Goal: Transaction & Acquisition: Purchase product/service

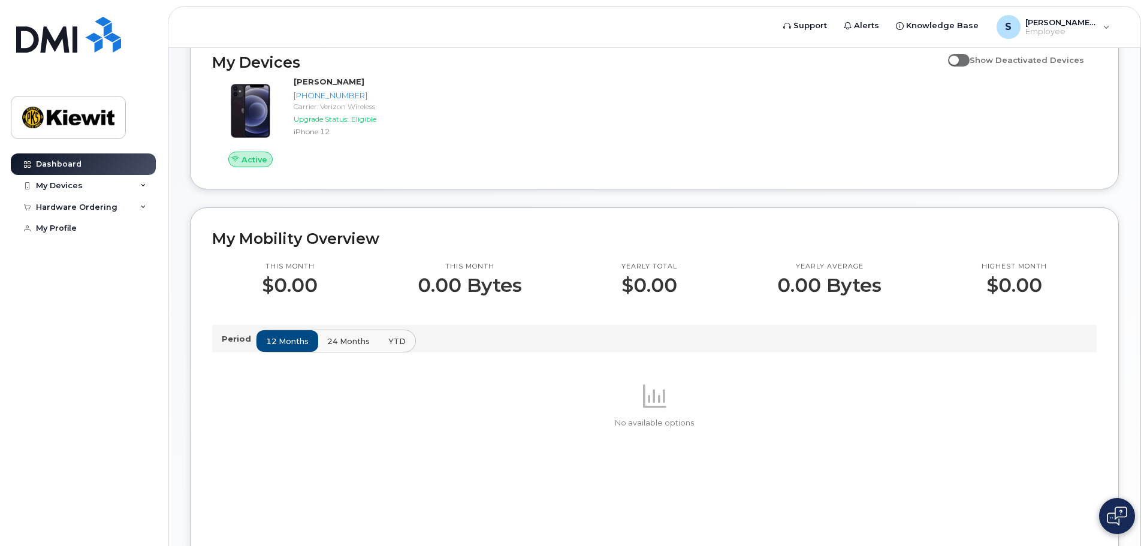
scroll to position [180, 0]
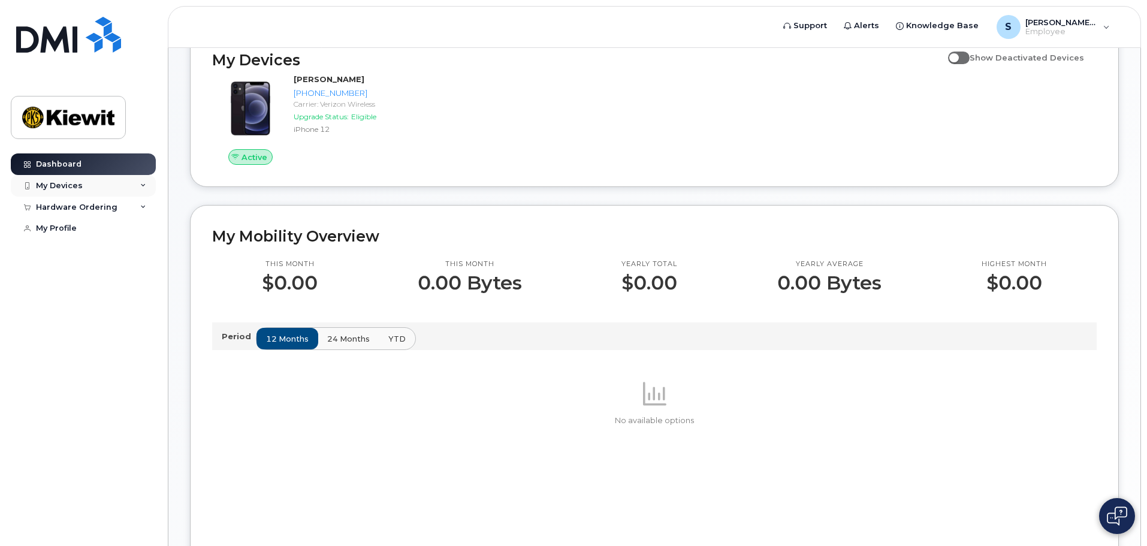
click at [142, 188] on icon at bounding box center [143, 186] width 6 height 6
click at [142, 206] on icon at bounding box center [143, 207] width 6 height 6
click at [72, 226] on div "New Order" at bounding box center [64, 228] width 46 height 11
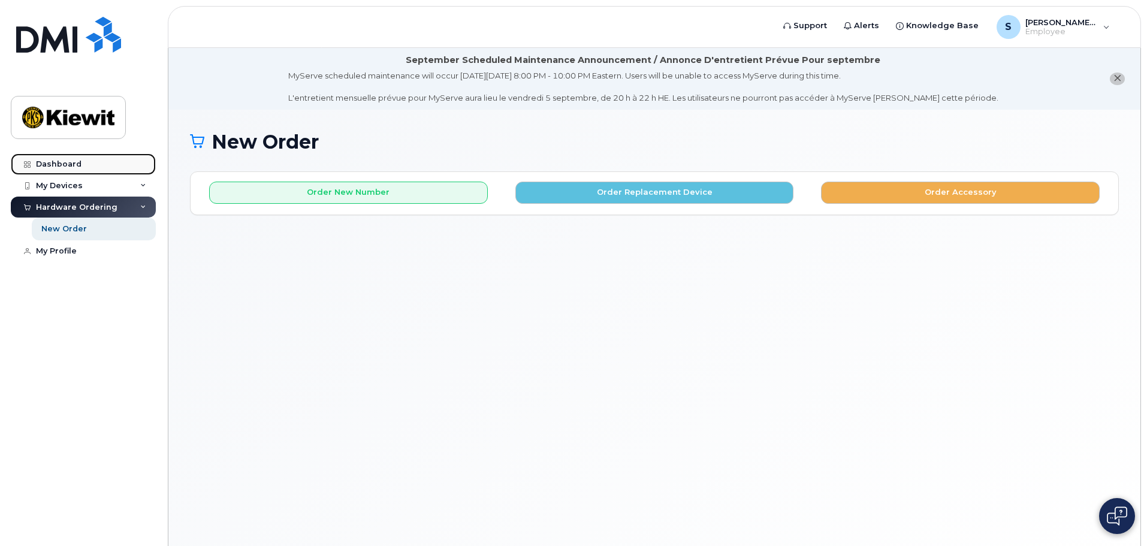
click at [46, 164] on div "Dashboard" at bounding box center [59, 164] width 46 height 10
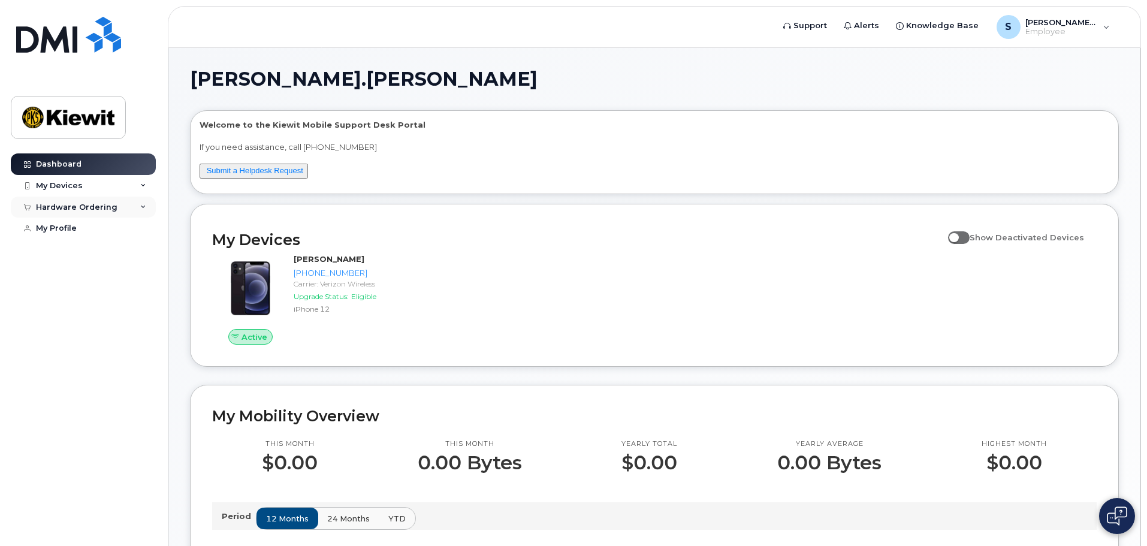
click at [147, 205] on div "Hardware Ordering" at bounding box center [83, 207] width 145 height 22
click at [53, 230] on div "New Order" at bounding box center [64, 228] width 46 height 11
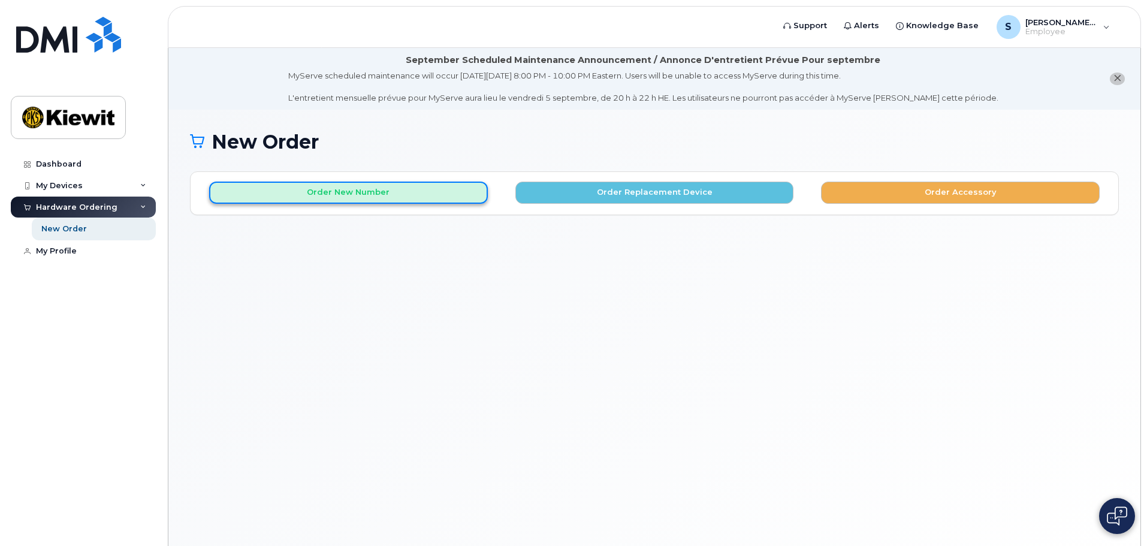
click at [364, 193] on button "Order New Number" at bounding box center [348, 193] width 279 height 22
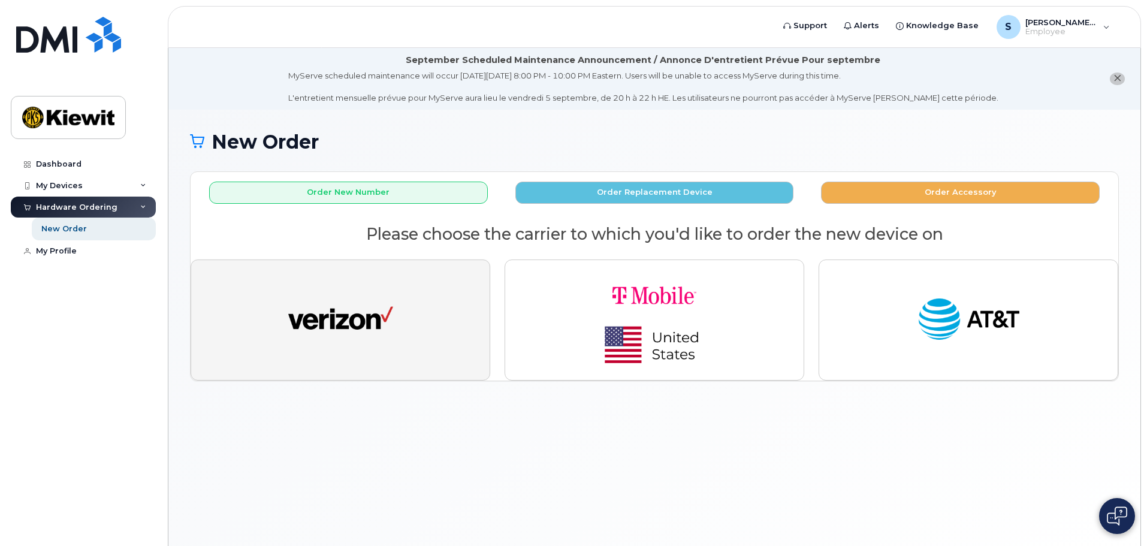
click at [348, 332] on img "button" at bounding box center [340, 320] width 105 height 54
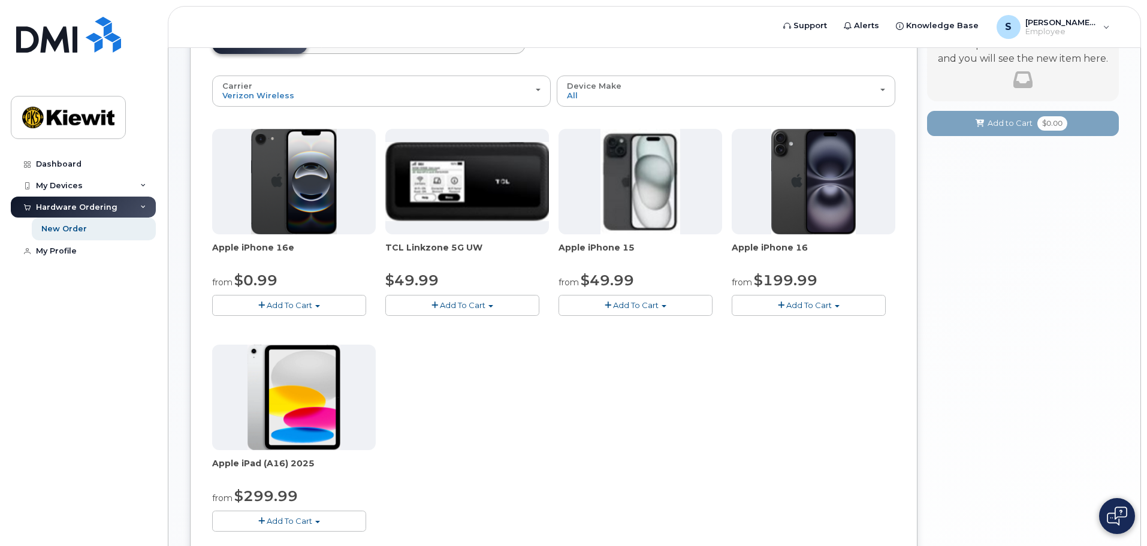
scroll to position [120, 0]
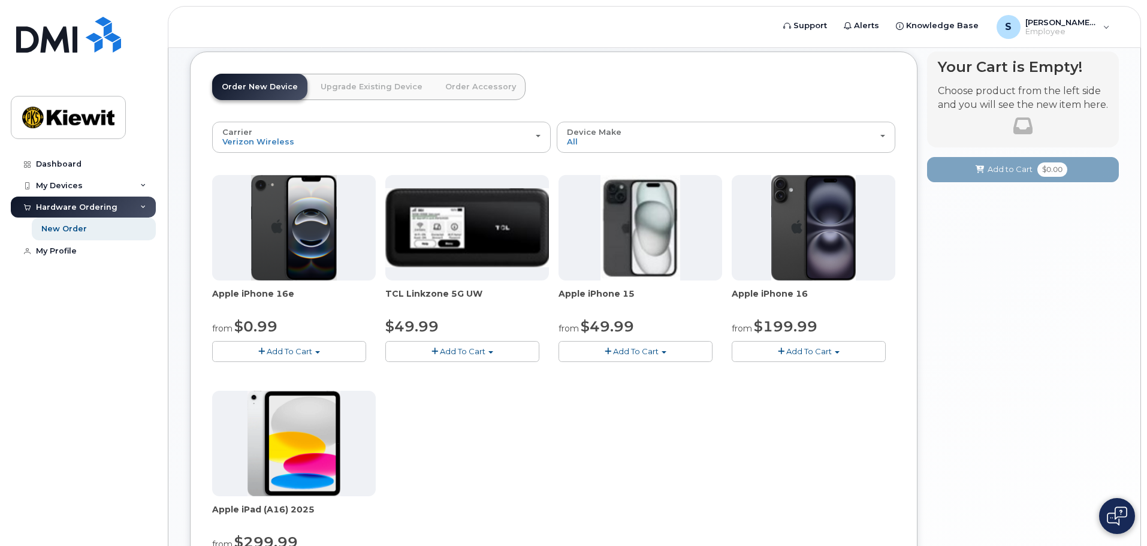
click at [805, 356] on button "Add To Cart" at bounding box center [808, 351] width 154 height 21
click at [884, 309] on span "Apple iPhone 16" at bounding box center [813, 300] width 164 height 24
click at [767, 327] on span "$199.99" at bounding box center [785, 325] width 63 height 17
click at [778, 352] on span "button" at bounding box center [781, 351] width 7 height 8
click at [312, 356] on span "Add To Cart" at bounding box center [290, 351] width 46 height 10
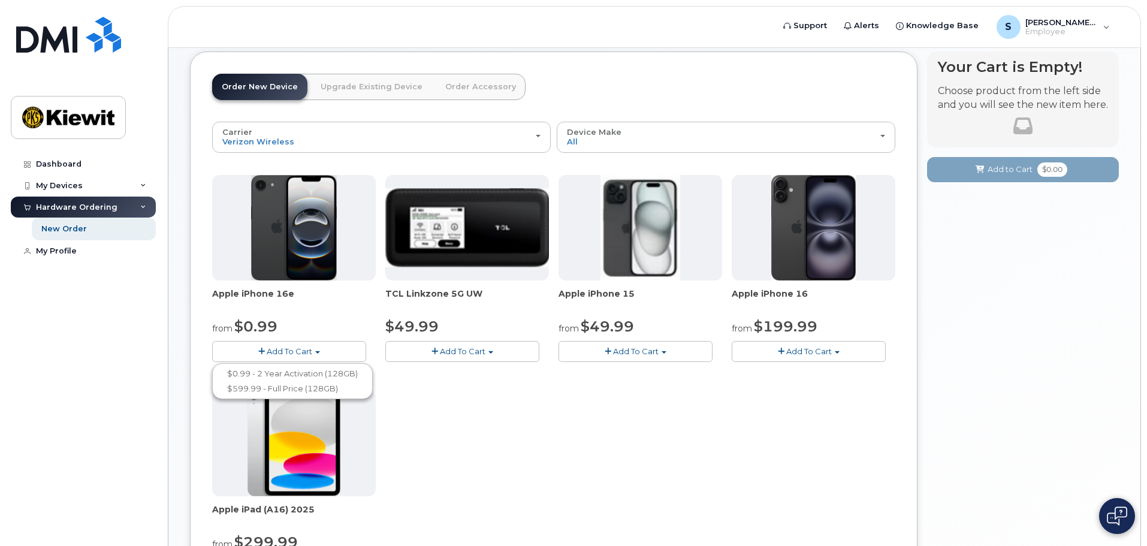
click at [845, 352] on button "Add To Cart" at bounding box center [808, 351] width 154 height 21
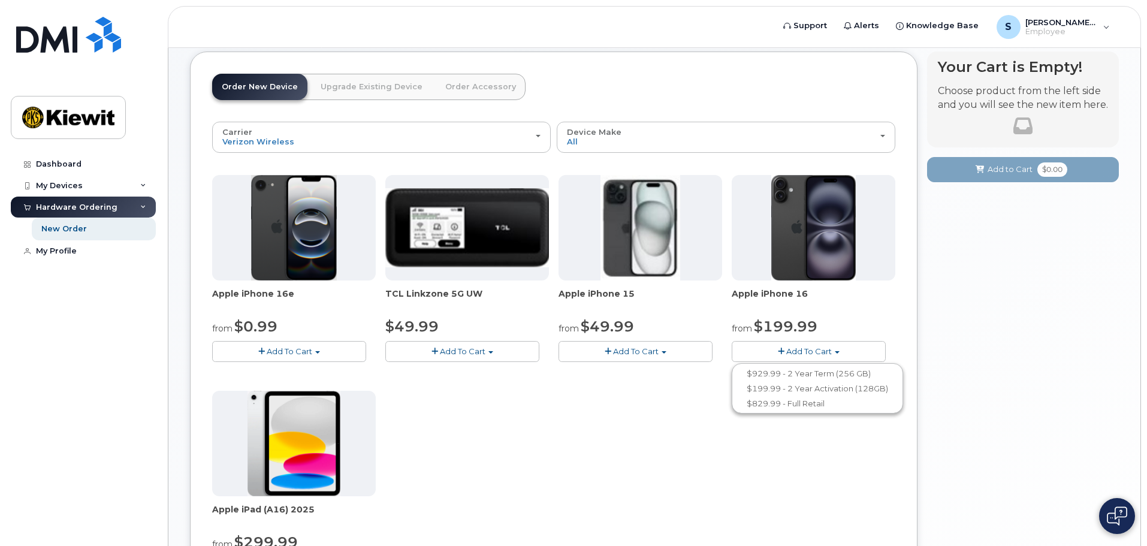
click at [329, 356] on button "Add To Cart" at bounding box center [289, 351] width 154 height 21
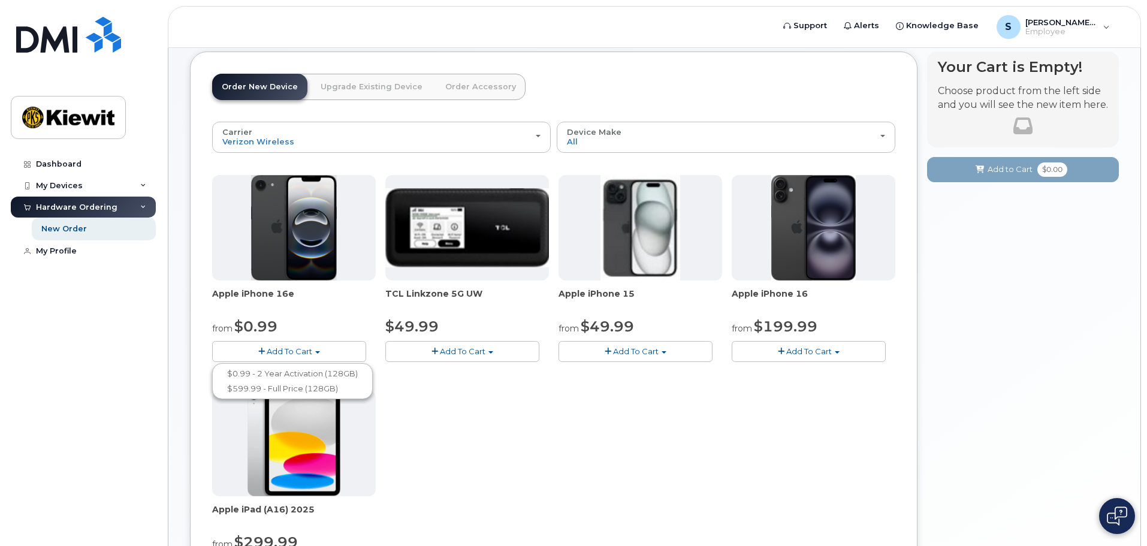
click at [846, 355] on button "Add To Cart" at bounding box center [808, 351] width 154 height 21
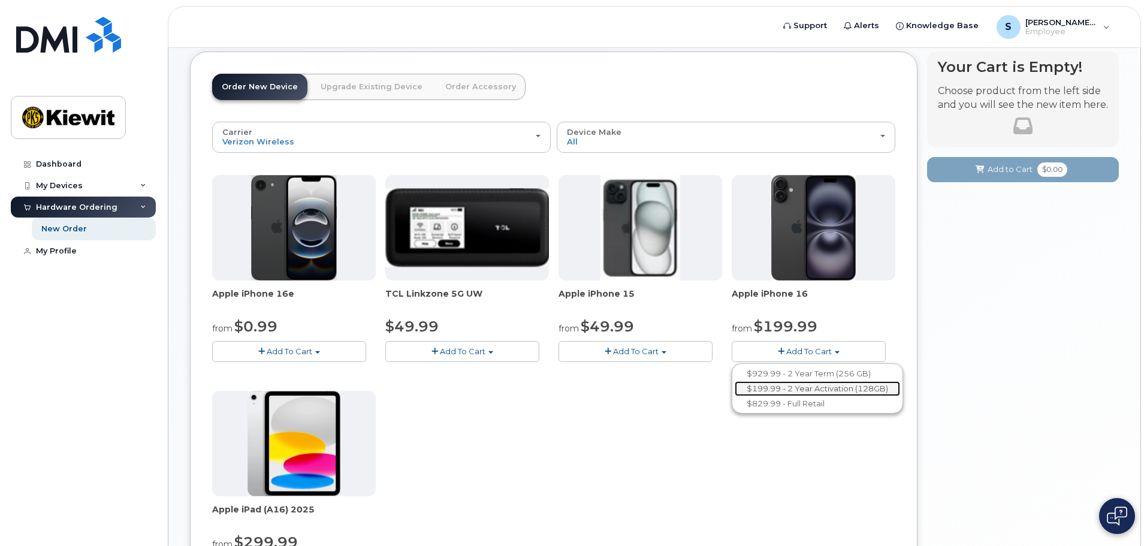
click at [847, 391] on link "$199.99 - 2 Year Activation (128GB)" at bounding box center [816, 388] width 165 height 15
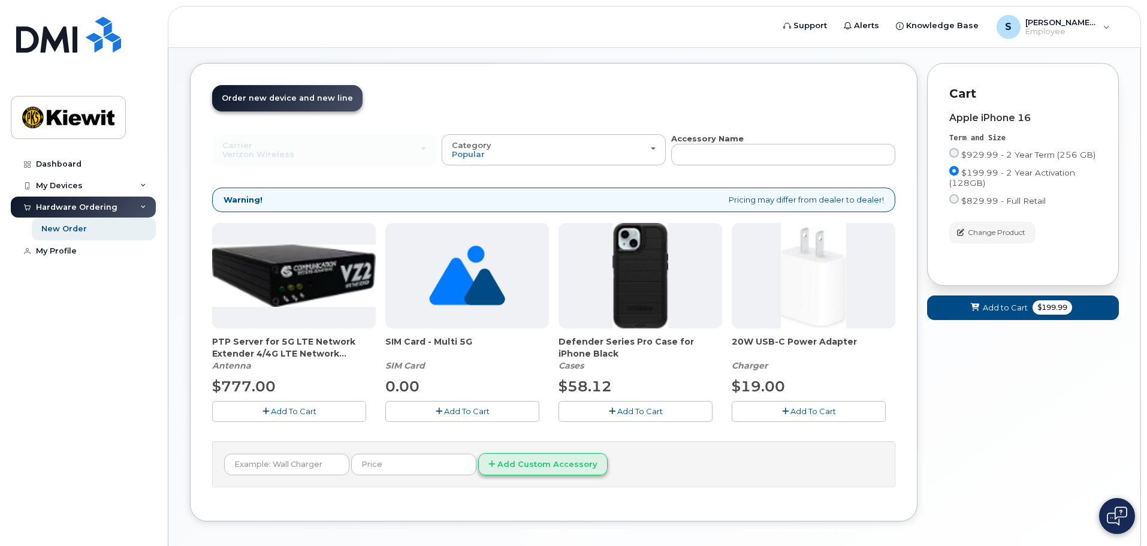
scroll to position [128, 0]
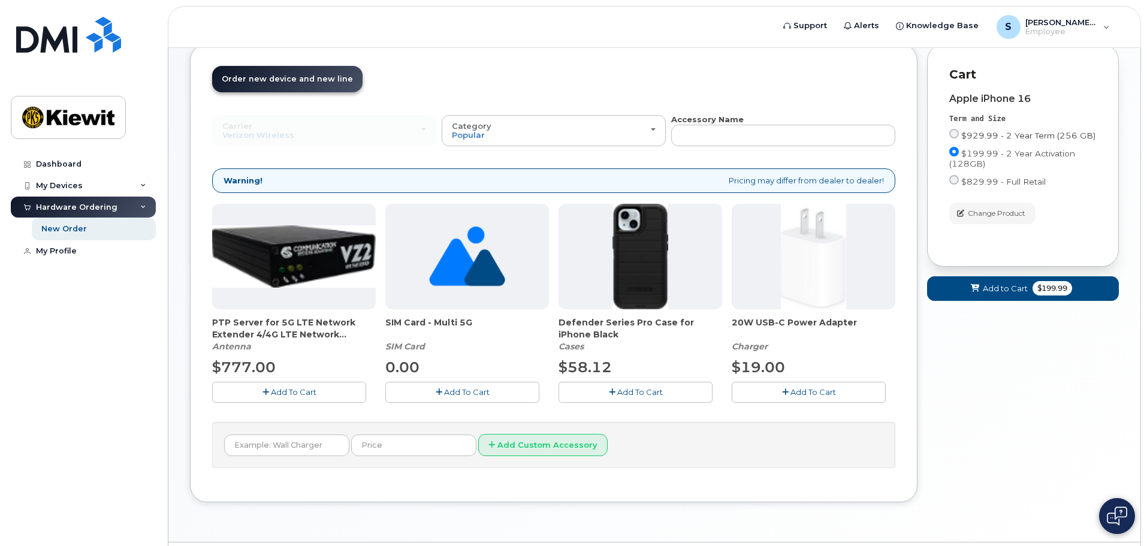
click at [953, 133] on input "$929.99 - 2 Year Term (256 GB)" at bounding box center [954, 134] width 10 height 10
radio input "true"
click at [951, 150] on input "$199.99 - 2 Year Activation (128GB)" at bounding box center [954, 152] width 10 height 10
radio input "true"
click at [61, 166] on div "Dashboard" at bounding box center [59, 164] width 46 height 10
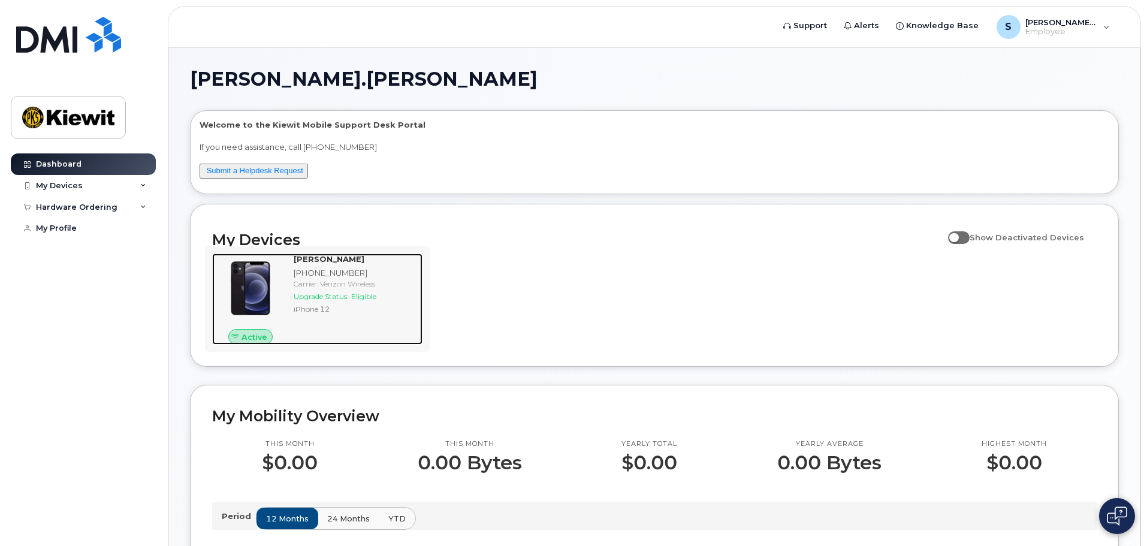
click at [256, 274] on img at bounding box center [251, 288] width 58 height 58
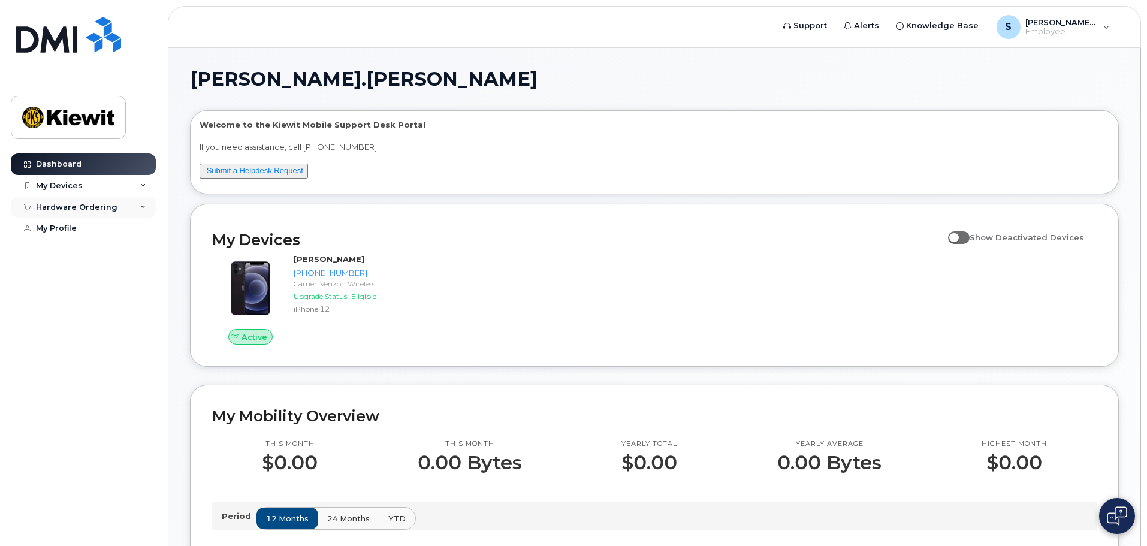
click at [139, 208] on div "Hardware Ordering" at bounding box center [83, 207] width 145 height 22
click at [69, 228] on div "New Order" at bounding box center [64, 228] width 46 height 11
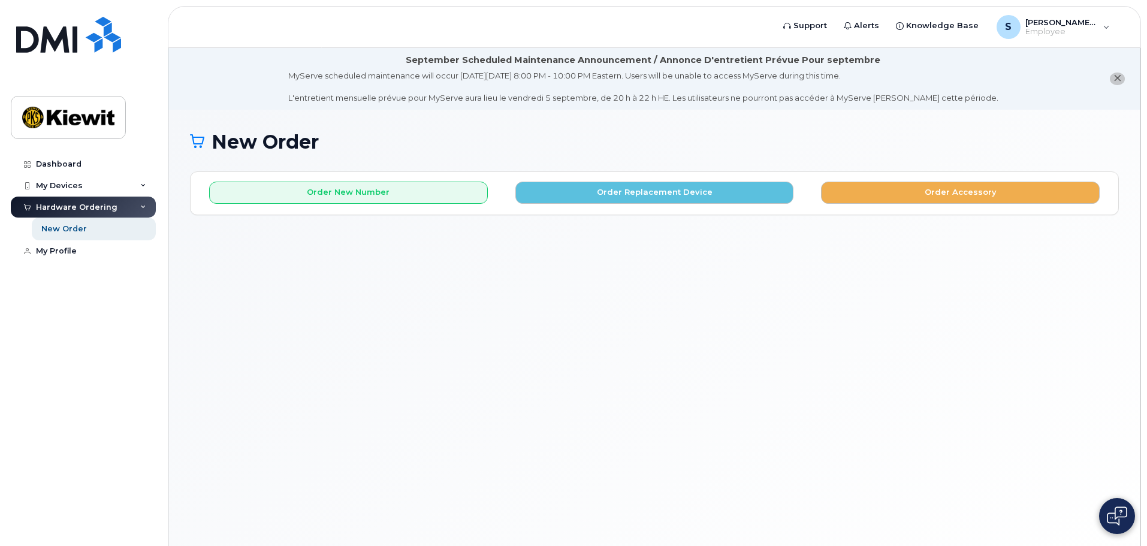
click at [52, 205] on div "Hardware Ordering" at bounding box center [76, 207] width 81 height 10
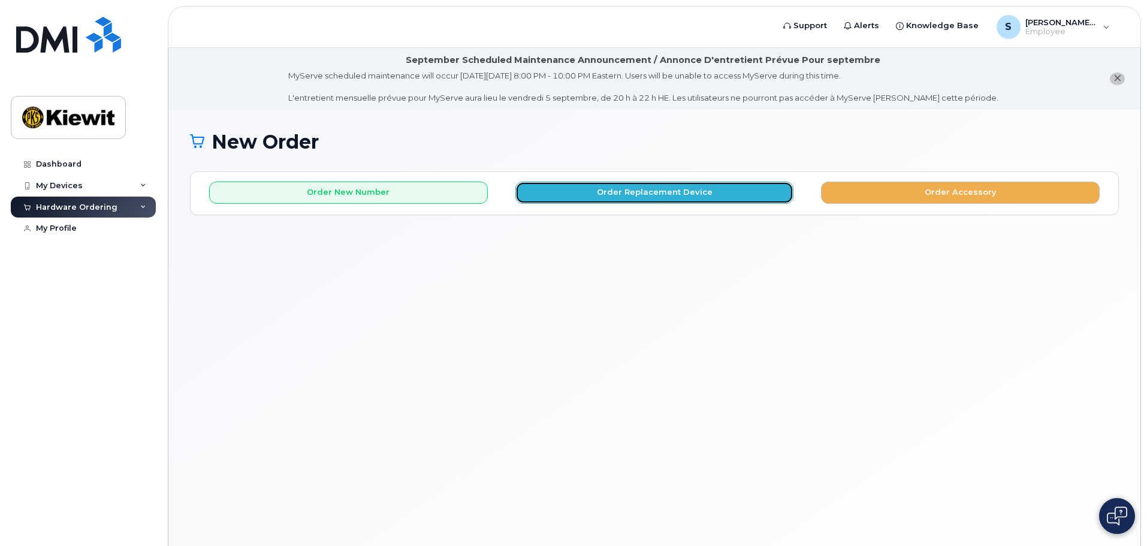
click at [661, 190] on button "Order Replacement Device" at bounding box center [654, 193] width 279 height 22
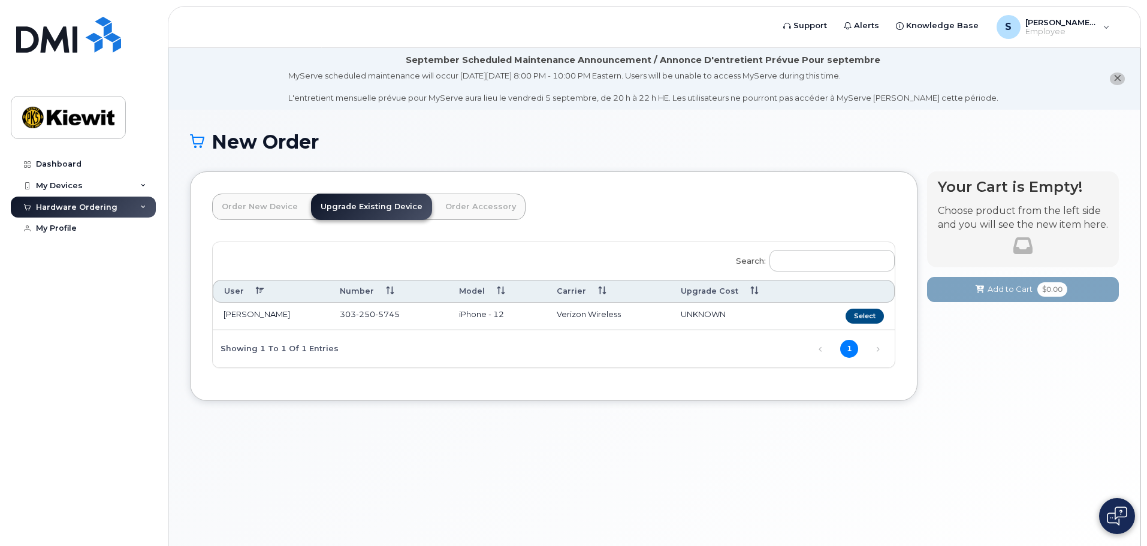
click at [140, 204] on div "Hardware Ordering" at bounding box center [83, 207] width 145 height 22
click at [251, 206] on link "Order New Device" at bounding box center [259, 206] width 95 height 26
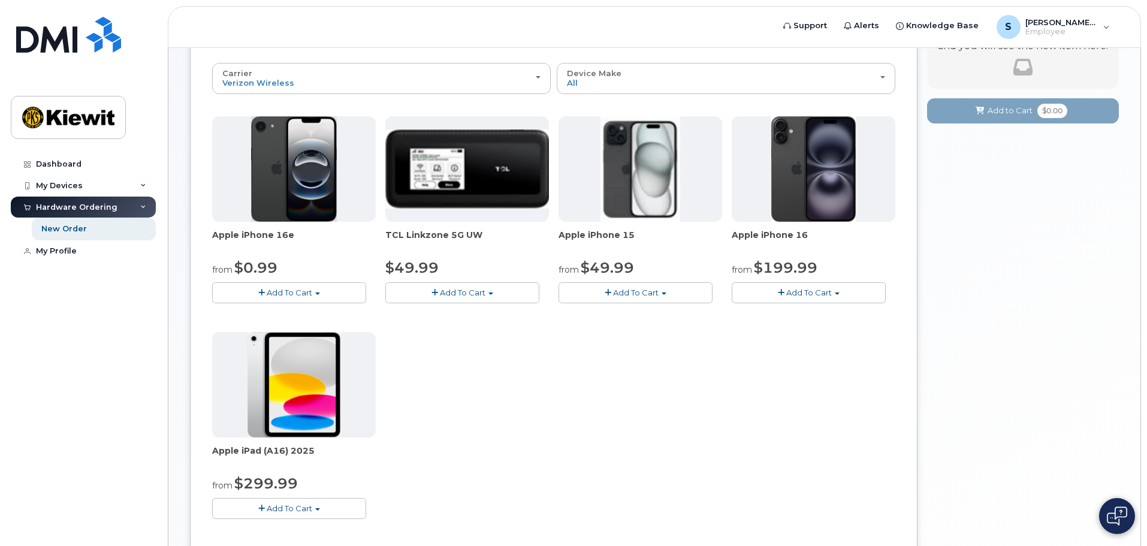
scroll to position [180, 0]
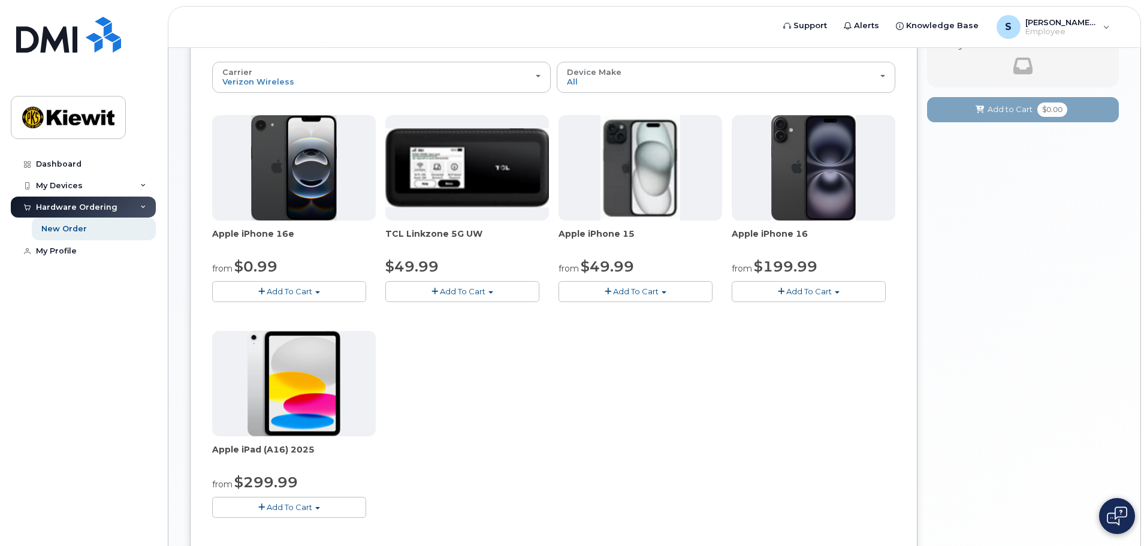
click at [827, 294] on span "Add To Cart" at bounding box center [809, 291] width 46 height 10
click at [866, 329] on link "$199.99 - 2 Year Activation (128GB)" at bounding box center [816, 328] width 165 height 15
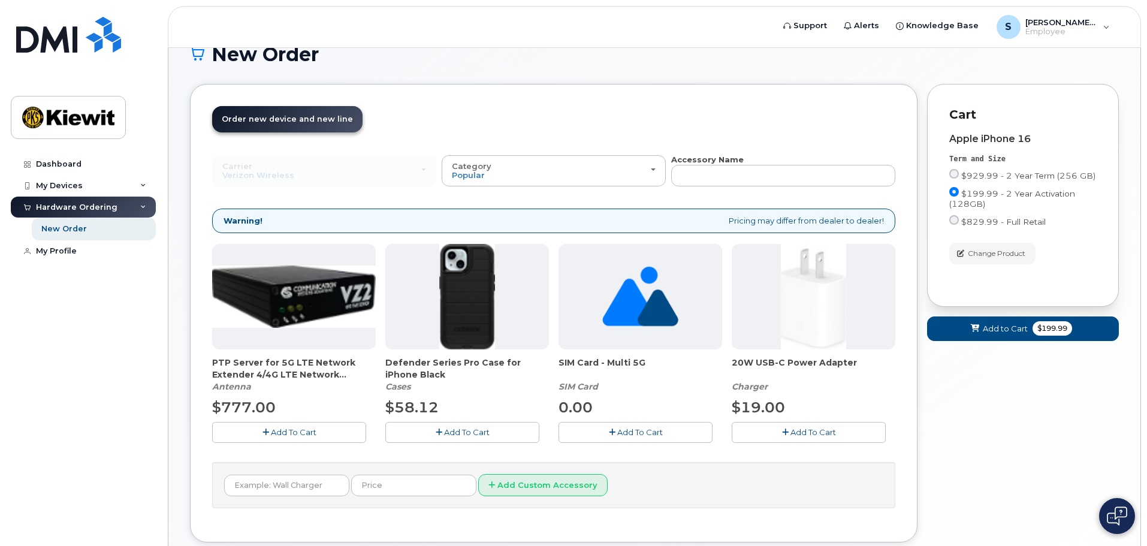
scroll to position [162, 0]
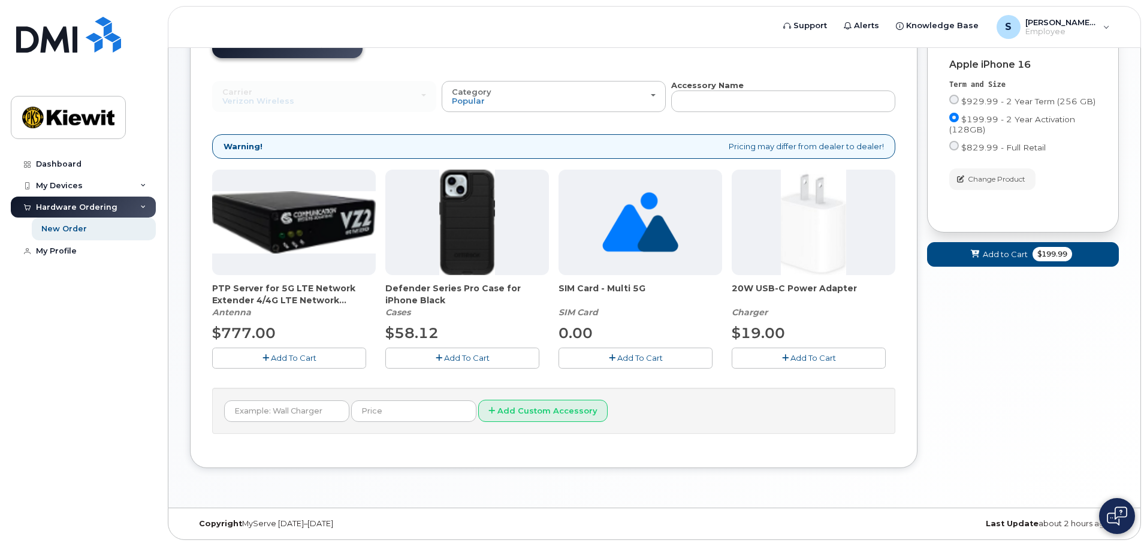
click at [824, 358] on span "Add To Cart" at bounding box center [813, 358] width 46 height 10
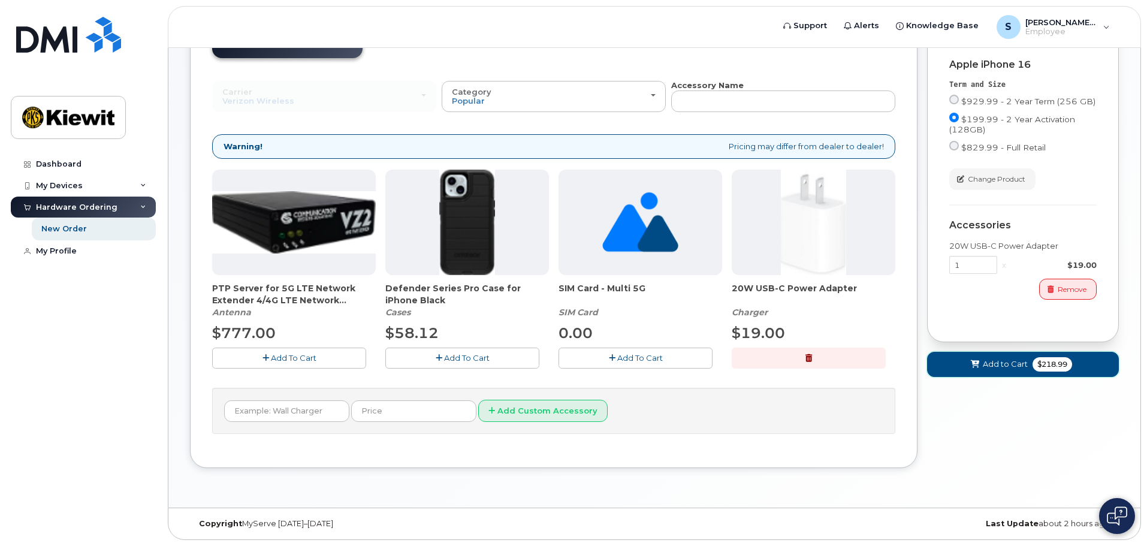
click at [1001, 361] on span "Add to Cart" at bounding box center [1004, 363] width 45 height 11
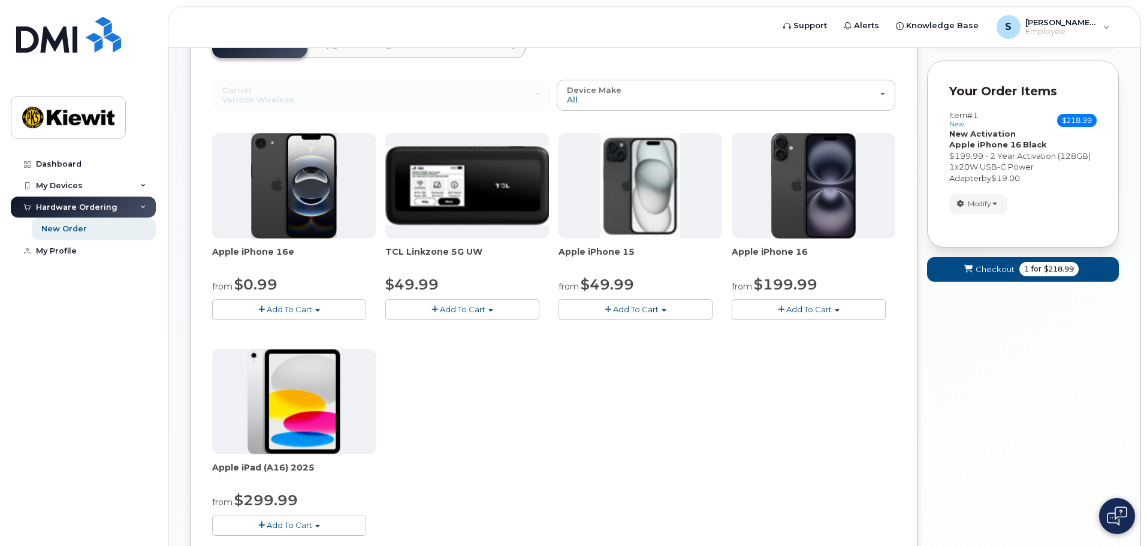
click at [437, 261] on span "TCL Linkzone 5G UW" at bounding box center [467, 258] width 164 height 24
click at [488, 309] on span "button" at bounding box center [490, 310] width 5 height 2
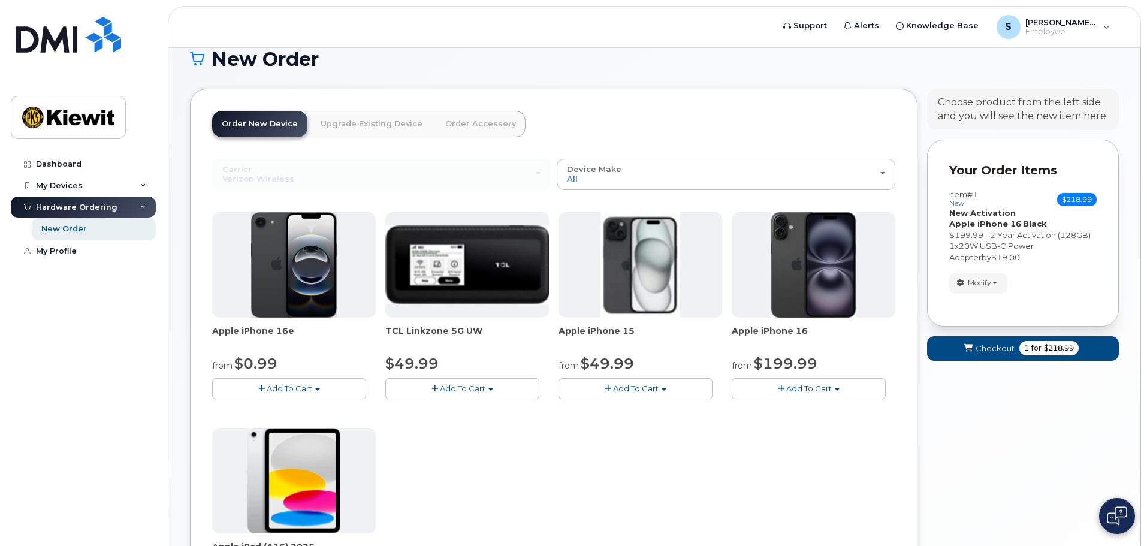
scroll to position [0, 0]
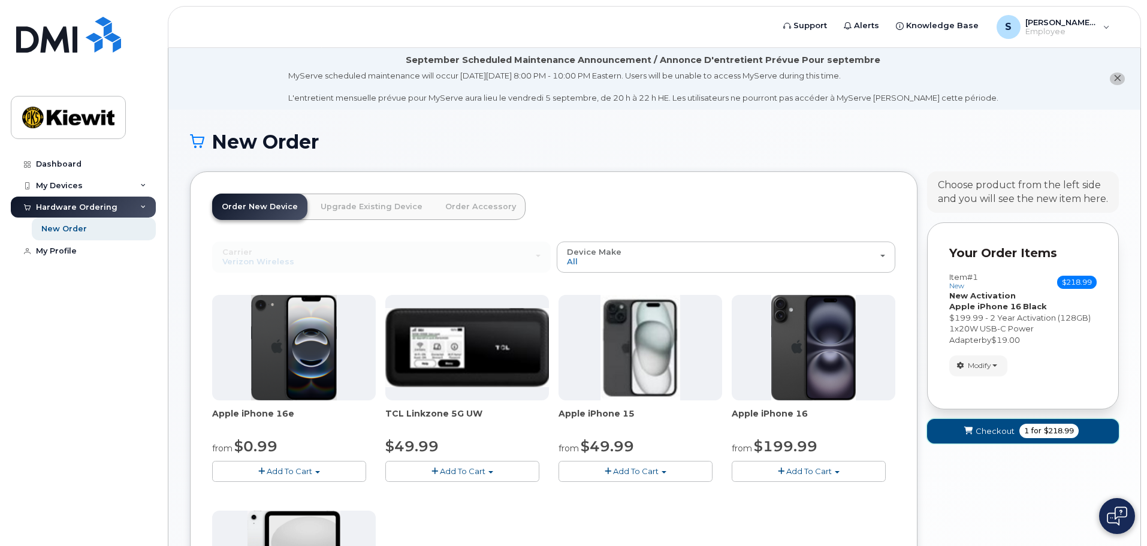
click at [1044, 431] on span "$218.99" at bounding box center [1059, 430] width 30 height 11
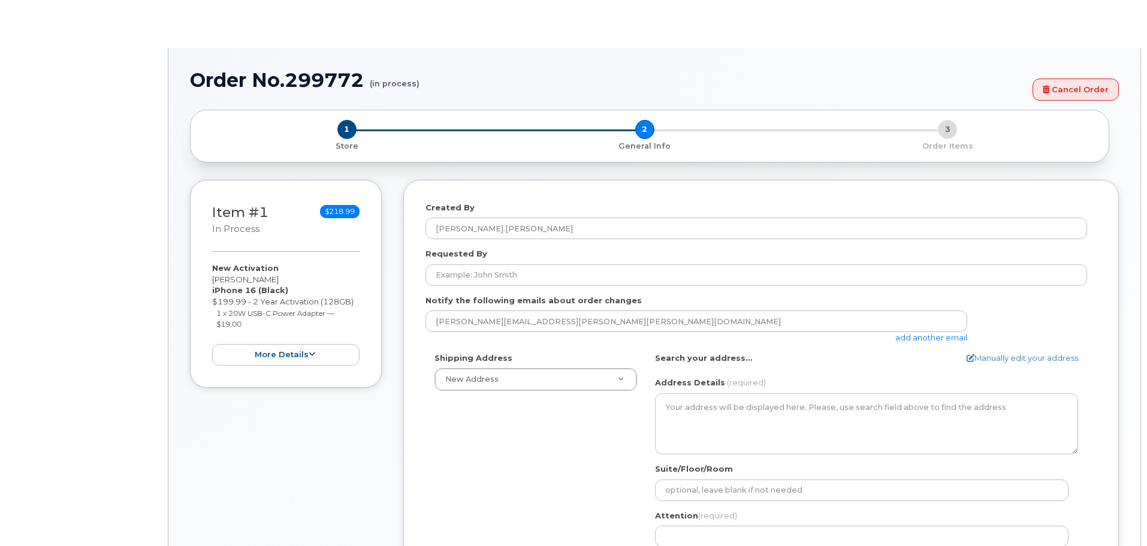
select select
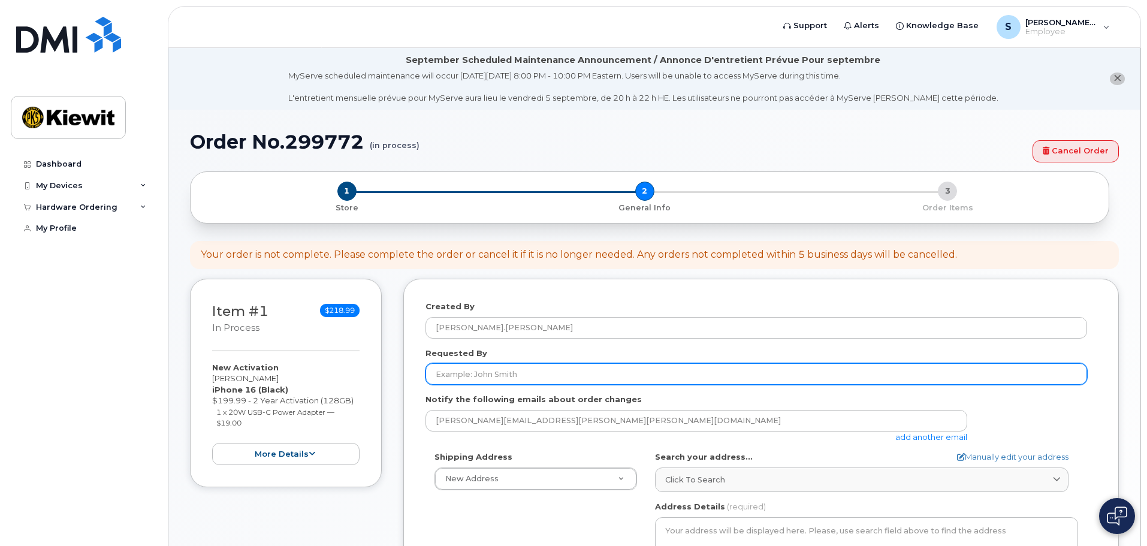
click at [531, 370] on input "Requested By" at bounding box center [755, 374] width 661 height 22
type input "[PERSON_NAME]"
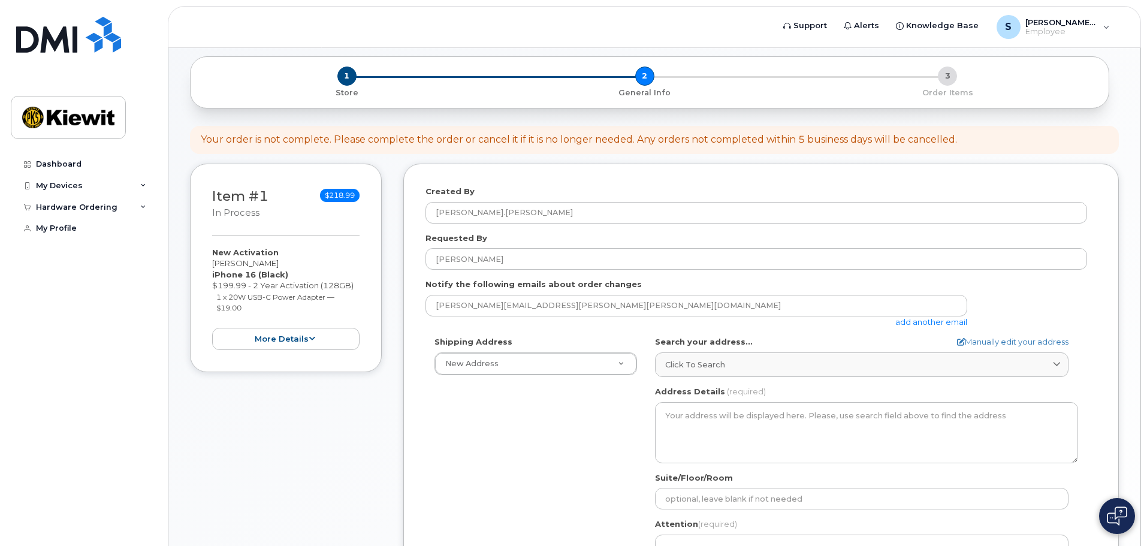
scroll to position [120, 0]
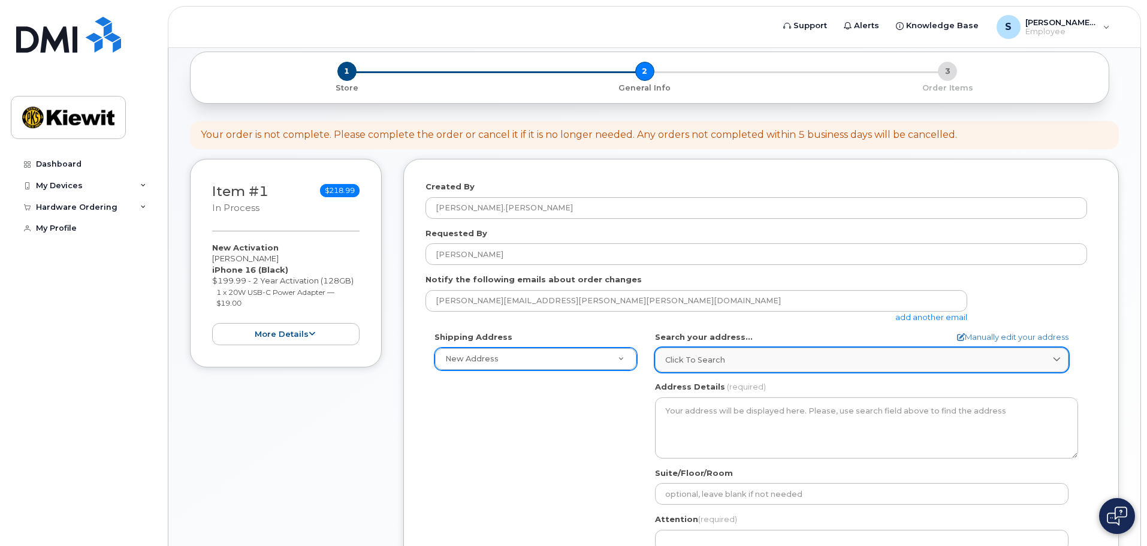
click at [733, 359] on div "Click to search" at bounding box center [861, 359] width 393 height 11
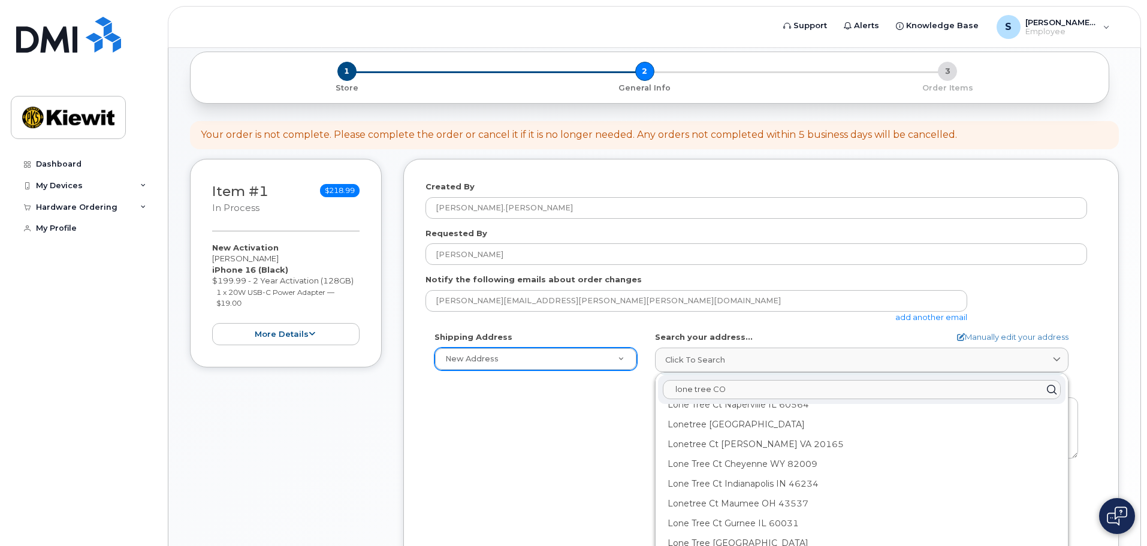
scroll to position [0, 0]
drag, startPoint x: 728, startPoint y: 385, endPoint x: 606, endPoint y: 395, distance: 122.0
click at [606, 395] on div "Shipping Address New Address New Address AB Search your address... Manually edi…" at bounding box center [755, 468] width 661 height 275
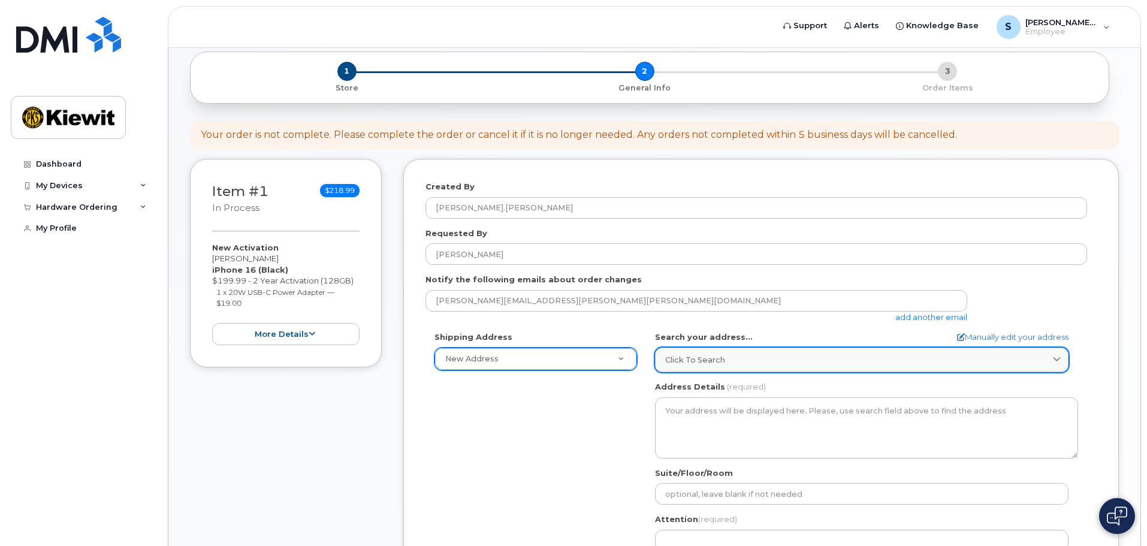
click at [731, 358] on div "Click to search" at bounding box center [861, 359] width 393 height 11
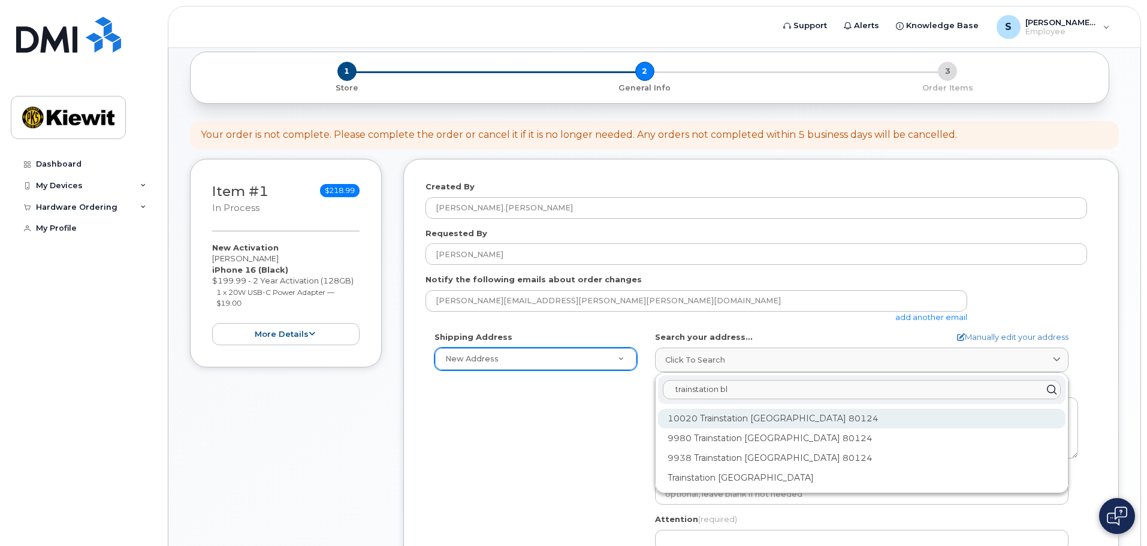
type input "trainstation bl"
click at [758, 416] on div "10020 Trainstation Cir Lone Tree CO 80124" at bounding box center [861, 419] width 407 height 20
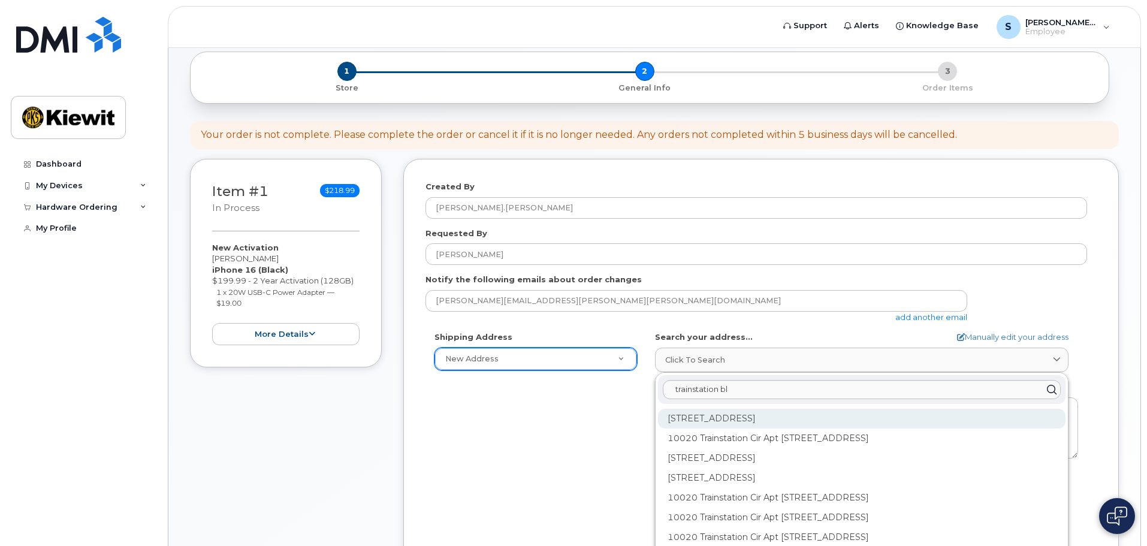
click at [686, 415] on div "10020 Trainstation Cir Apt 101 Lone Tree CO 80124-5358" at bounding box center [861, 419] width 407 height 20
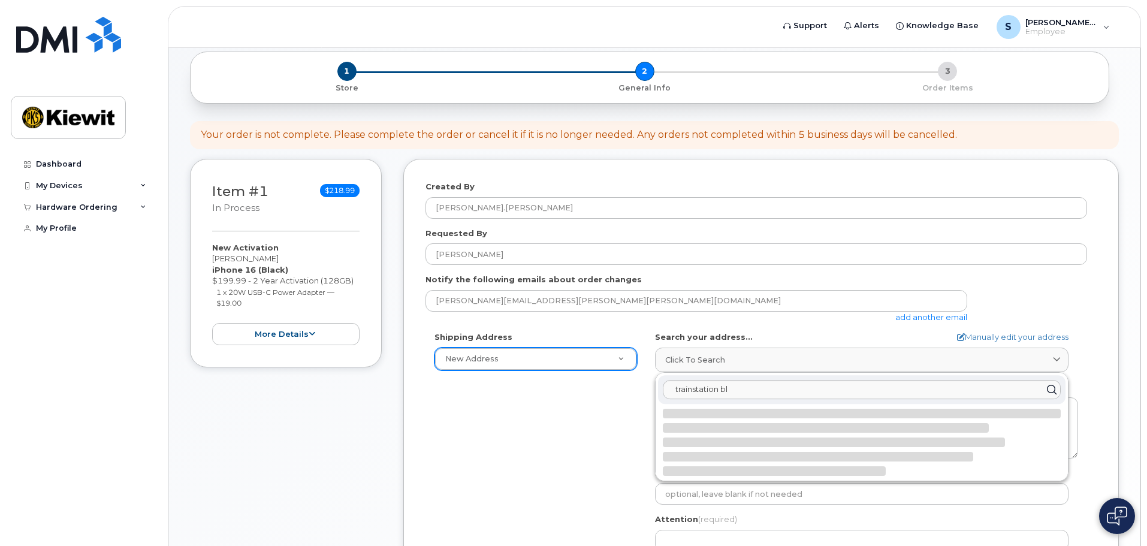
select select
type textarea "10020 Trainstation Cir Apt 101 LONE TREE CO 80124-5358 UNITED STATES"
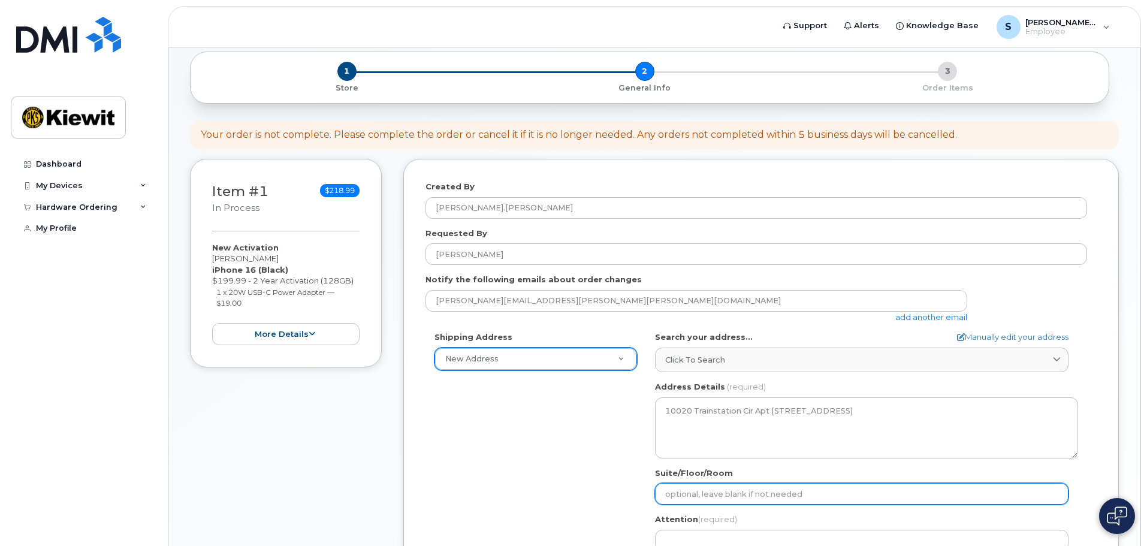
click at [704, 491] on input "Suite/Floor/Room" at bounding box center [861, 494] width 413 height 22
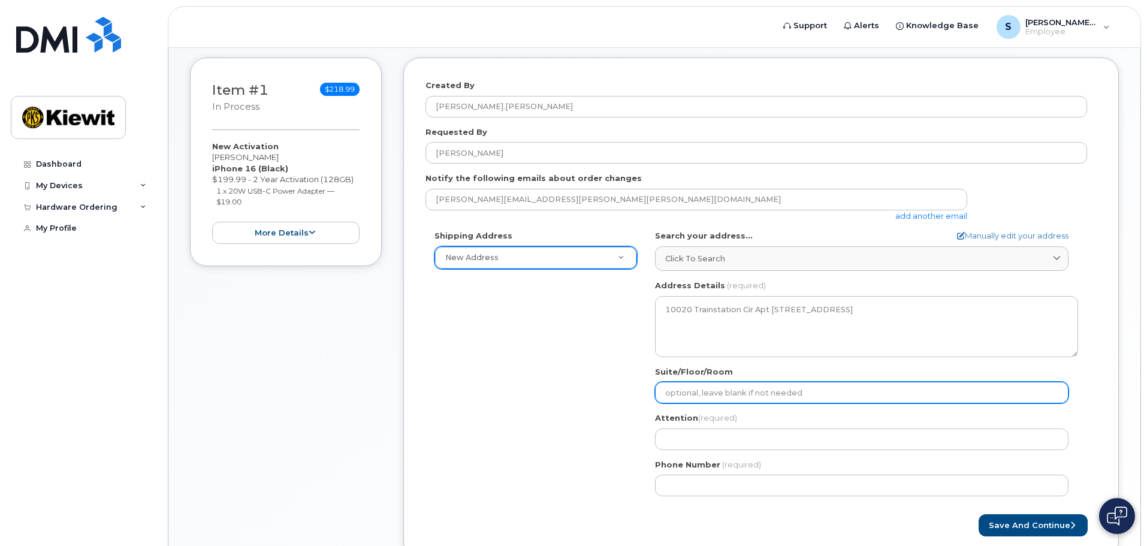
scroll to position [240, 0]
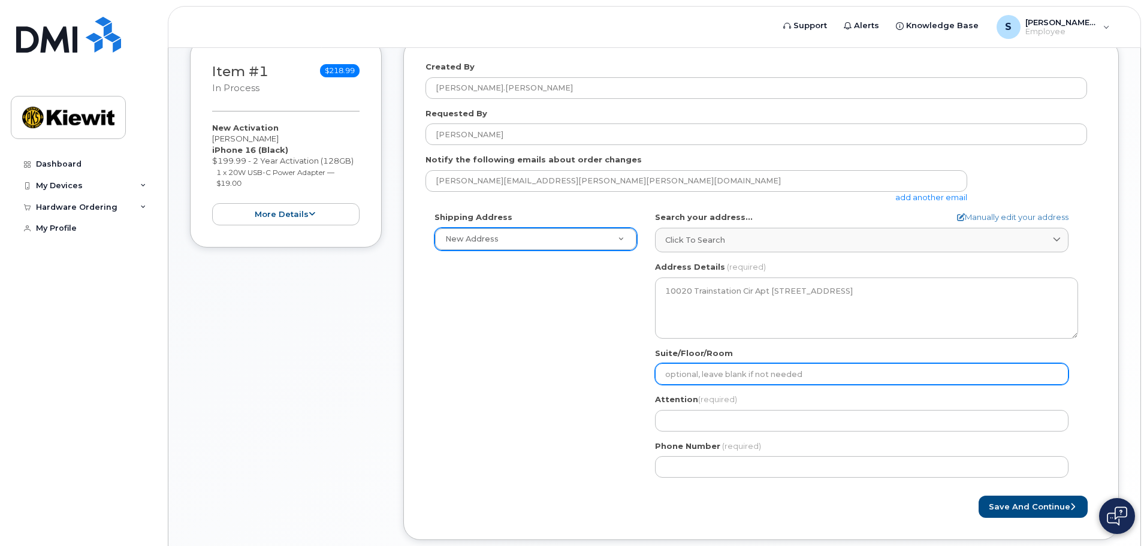
select select
type input "N"
select select
type input "N-"
select select
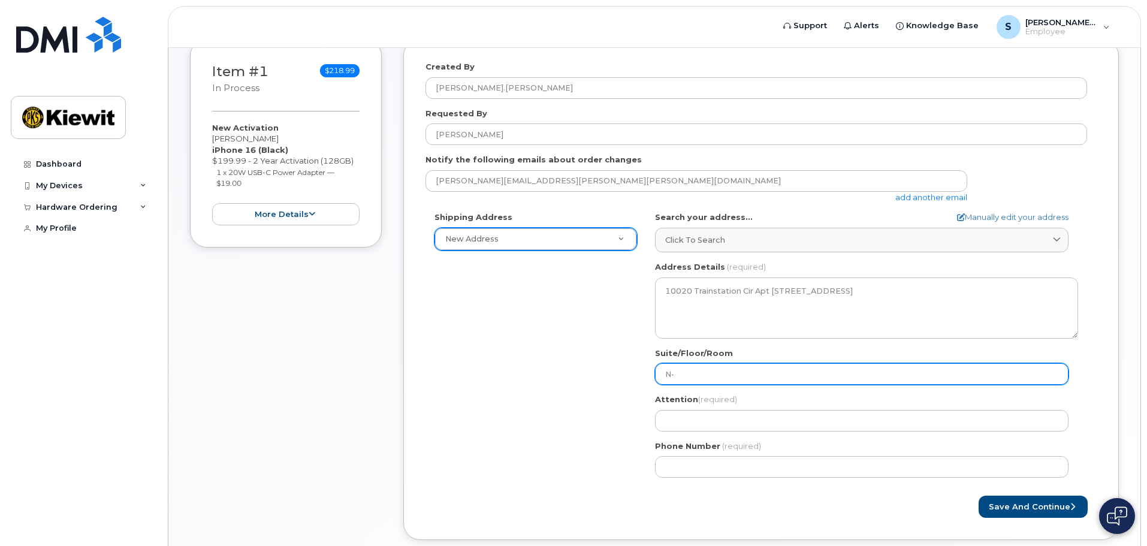
type input "N-2"
select select
type input "N-20"
select select
type input "N-207"
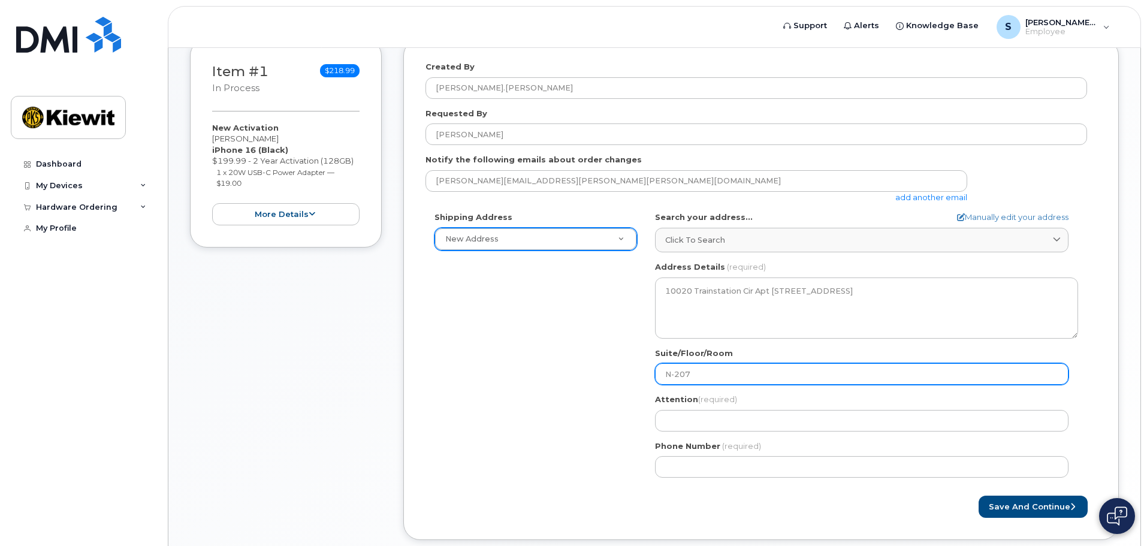
select select
type input "N-2075"
select select
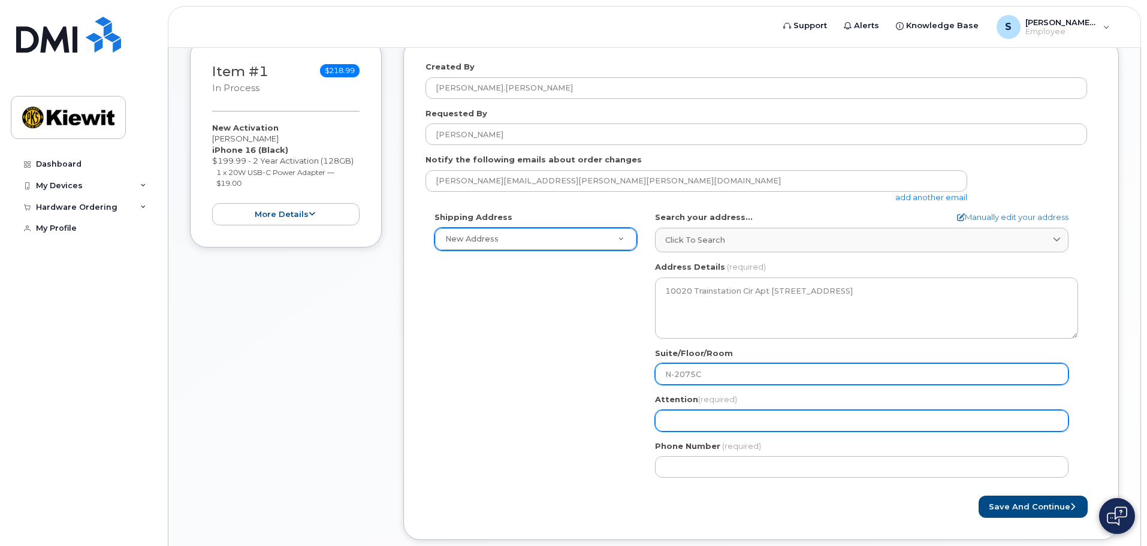
type input "N-2075C"
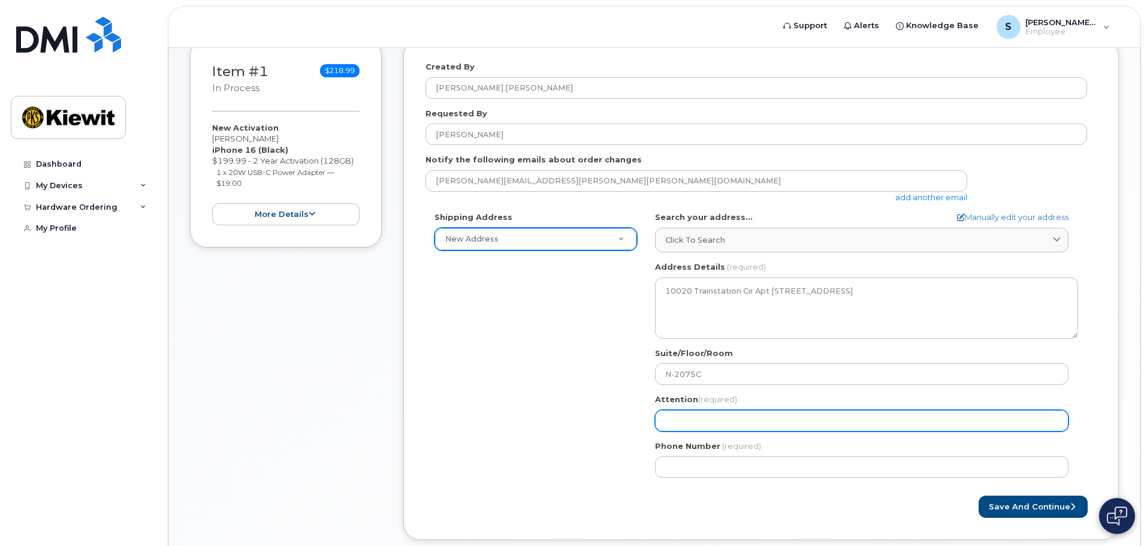
click at [737, 427] on input "Attention (required)" at bounding box center [861, 421] width 413 height 22
select select
type input "S"
select select
type input "Sa"
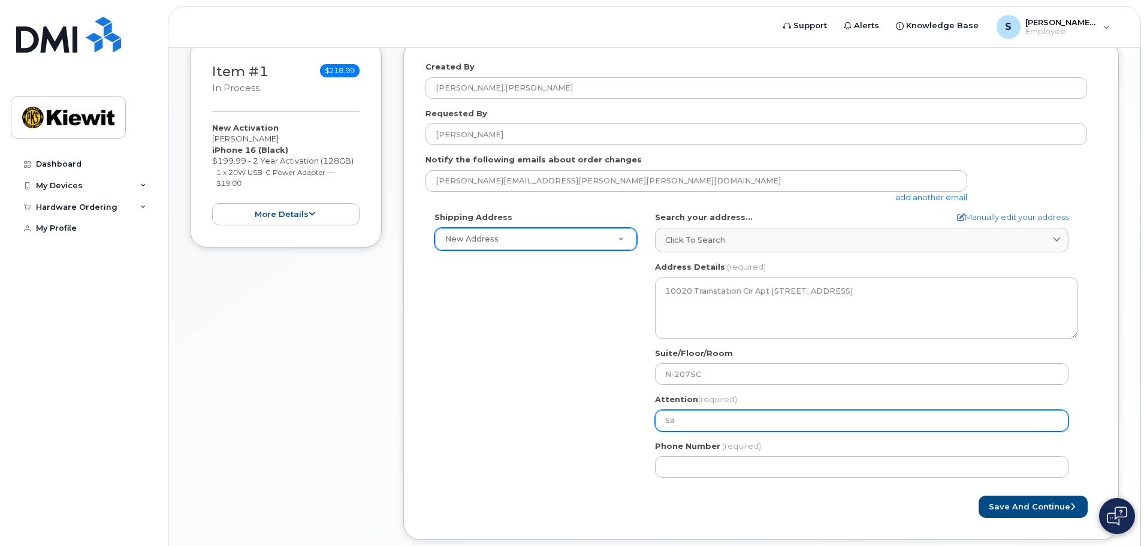
select select
type input "Sar"
select select
type input "Sara"
select select
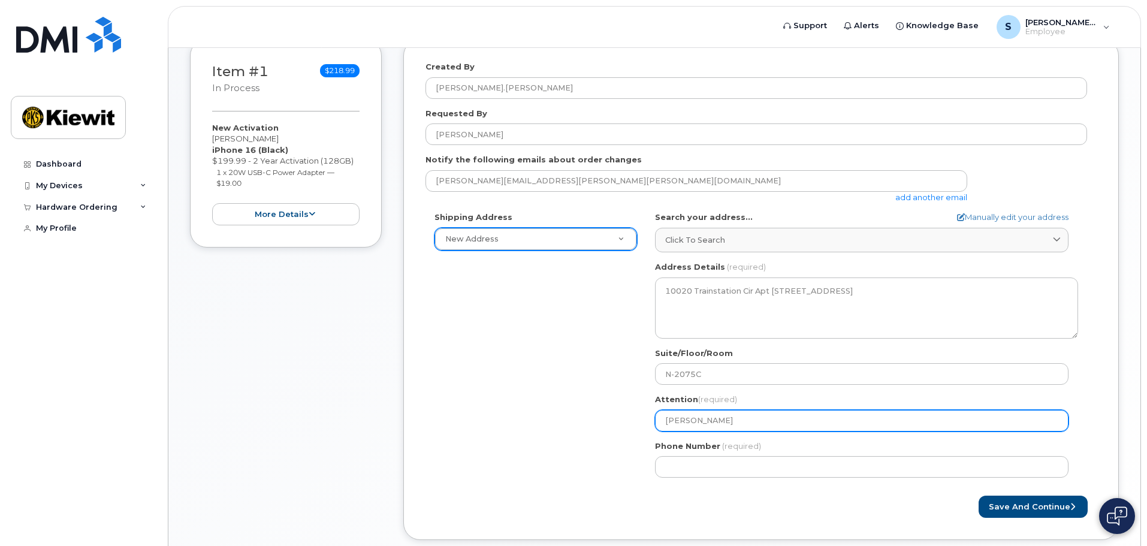
type input "Sarah"
select select
type input "Sarah W"
select select
type input "Sarah Wi"
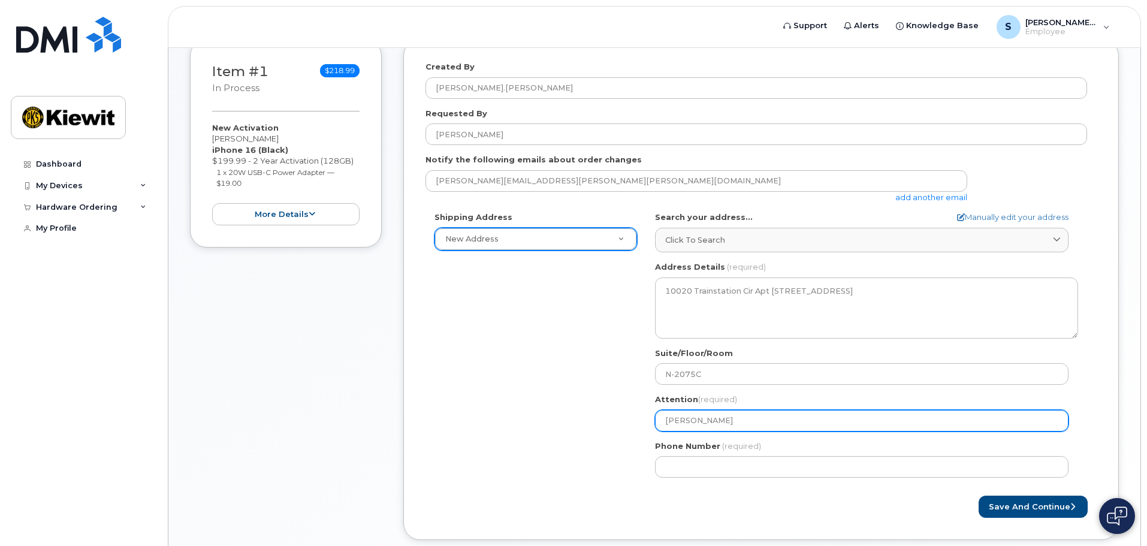
select select
type input "Sarah Win"
select select
type input "Sarah Winb"
select select
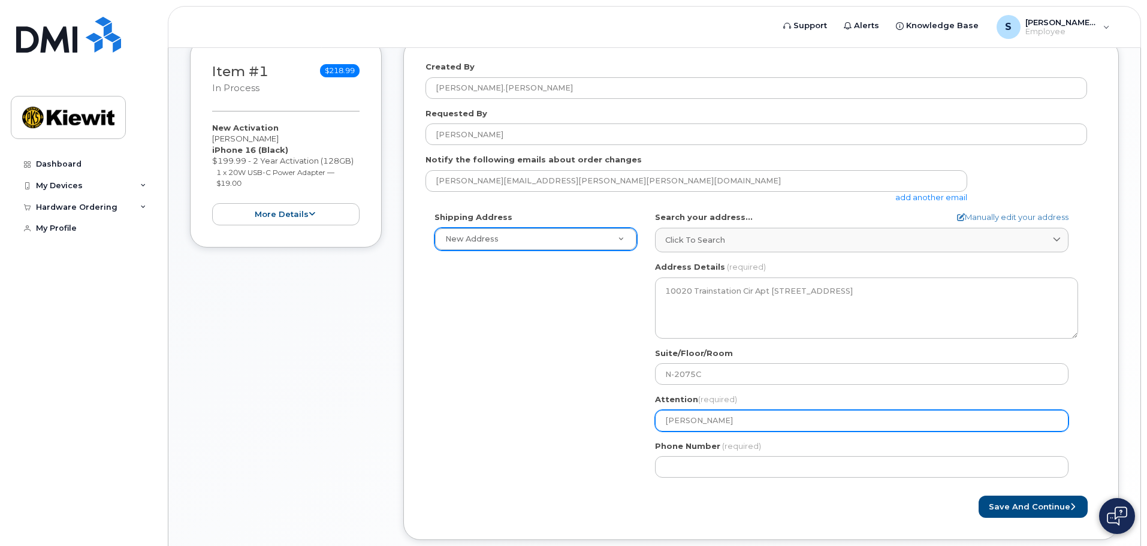
type input "Sarah Winbe"
select select
type input "Sarah Winber"
select select
type input "[PERSON_NAME]"
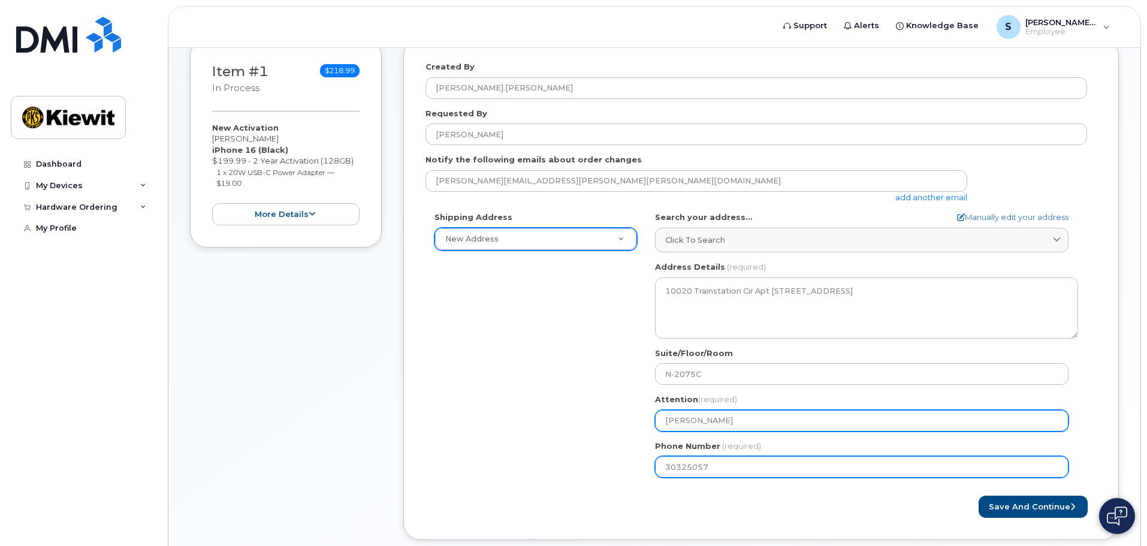
type input "303250574"
select select
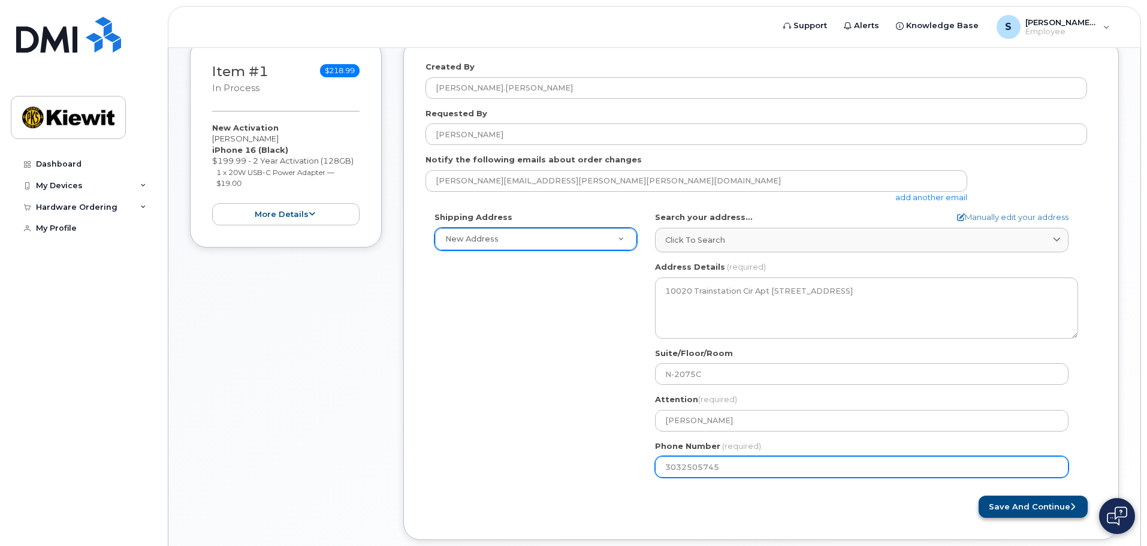
type input "3032505745"
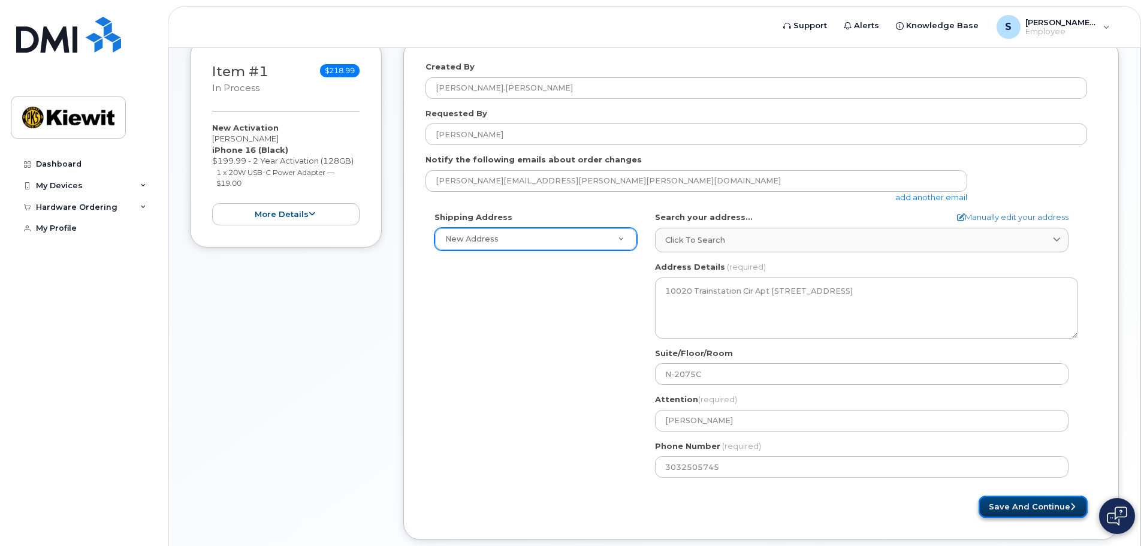
click at [1021, 506] on button "Save and Continue" at bounding box center [1032, 506] width 109 height 22
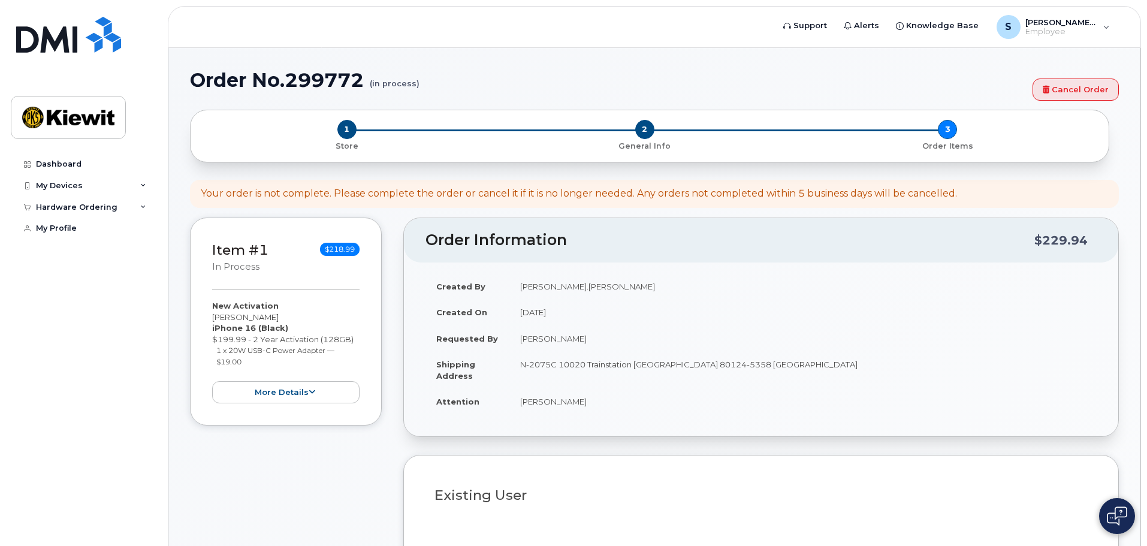
select select
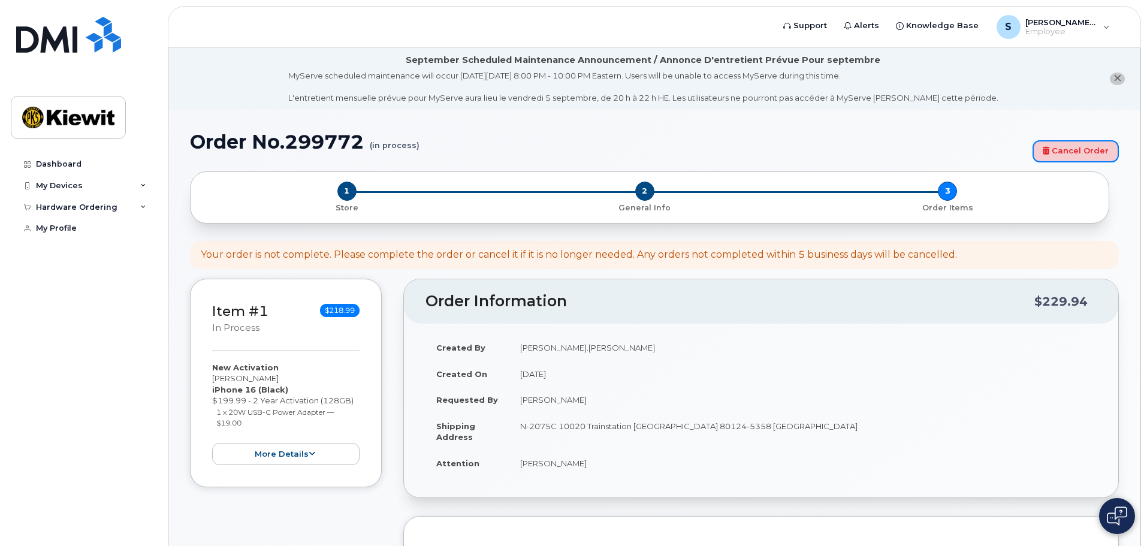
drag, startPoint x: 1059, startPoint y: 147, endPoint x: 634, endPoint y: 36, distance: 439.1
click at [1059, 147] on link "Cancel Order" at bounding box center [1075, 151] width 86 height 22
